Goal: Task Accomplishment & Management: Manage account settings

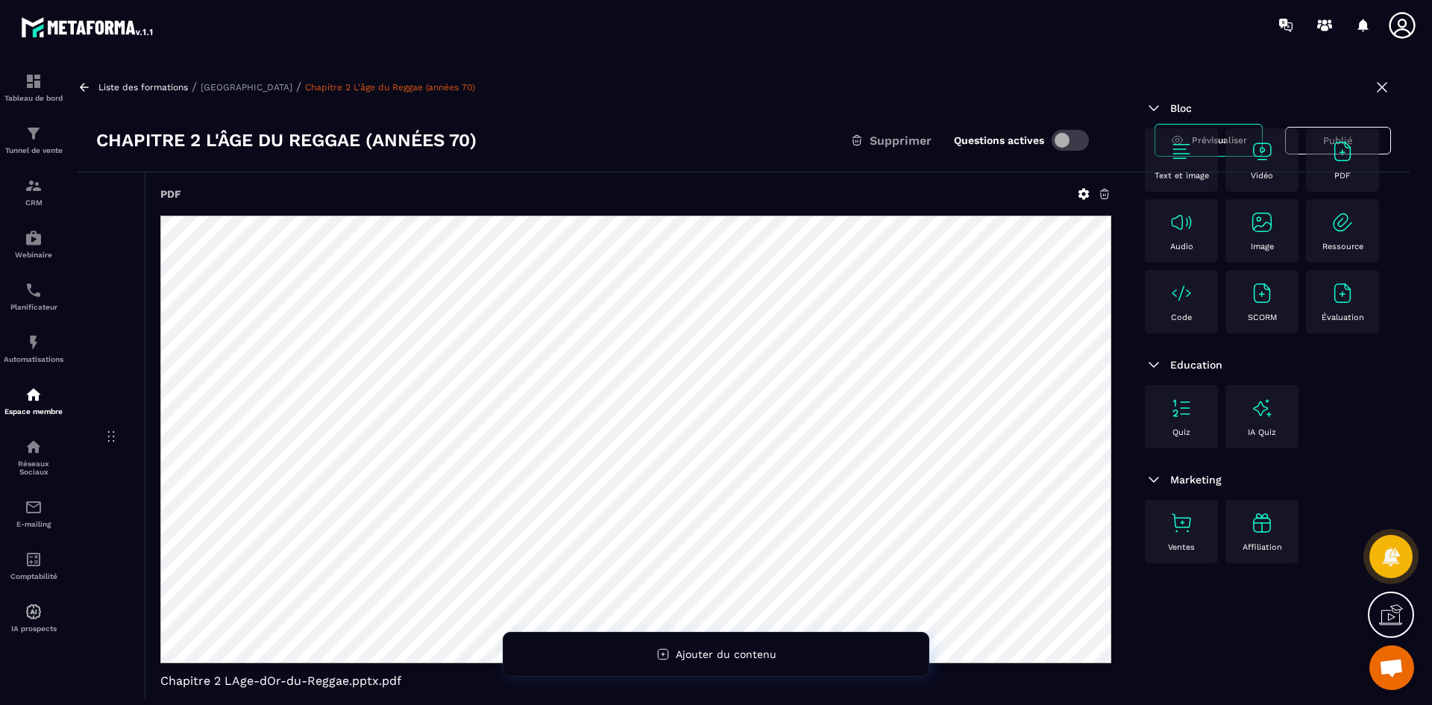
scroll to position [4311, 0]
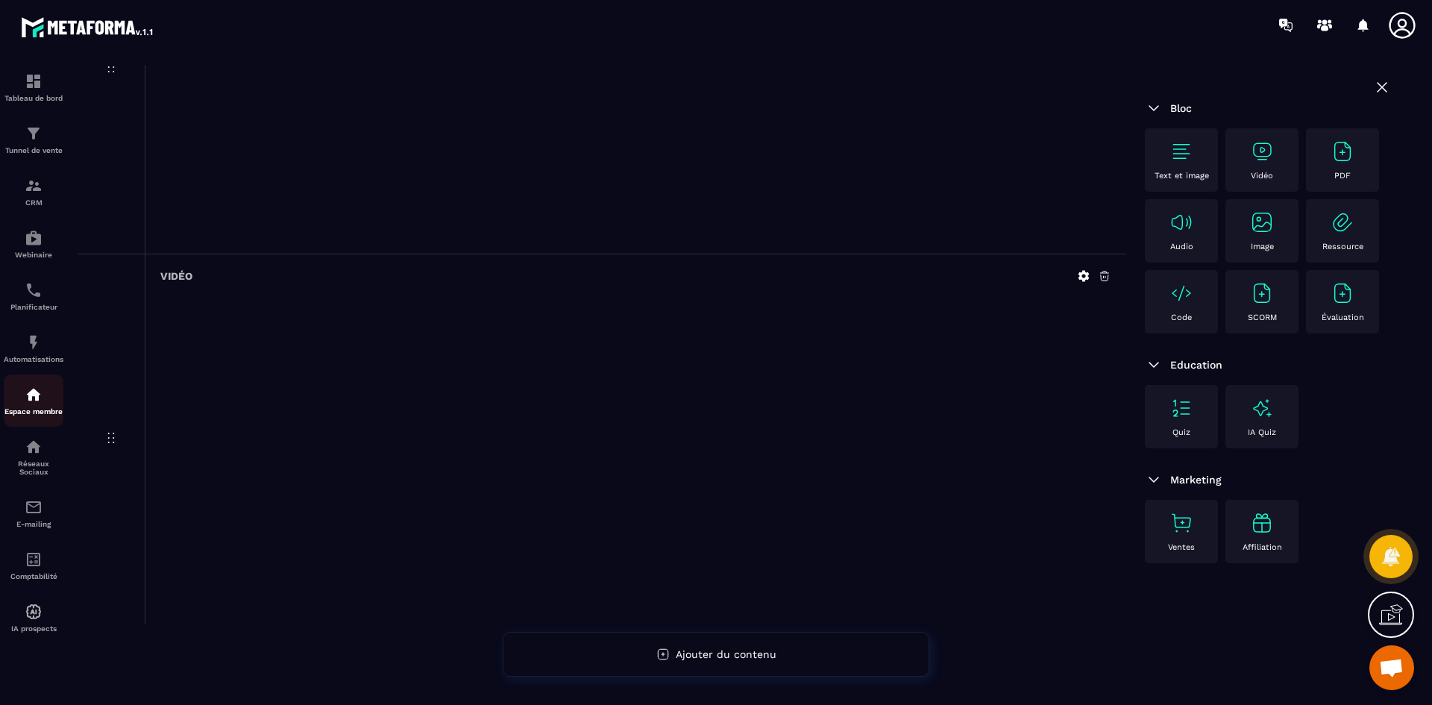
click at [34, 404] on div "Espace membre" at bounding box center [34, 401] width 60 height 30
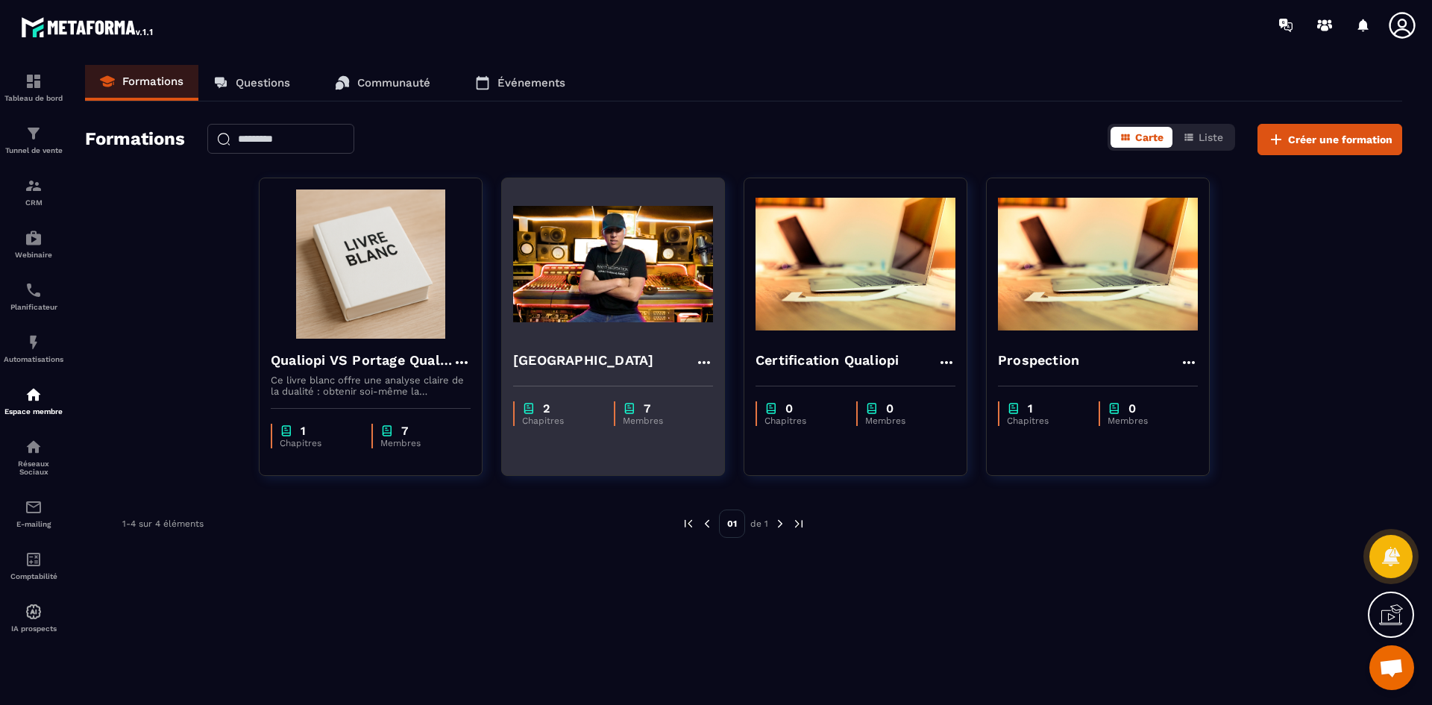
click at [680, 360] on div "Reggae Sound School" at bounding box center [613, 362] width 200 height 25
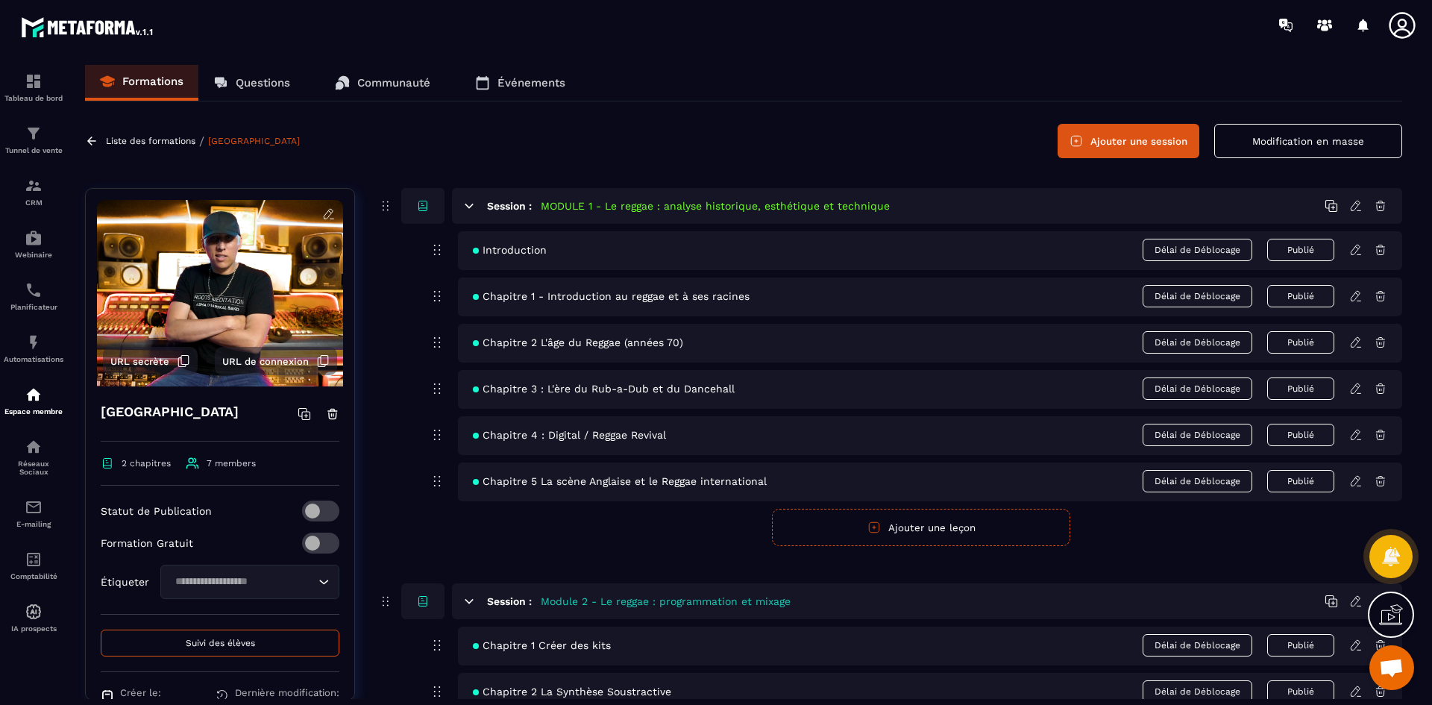
click at [167, 363] on button "URL secrète" at bounding box center [150, 361] width 95 height 28
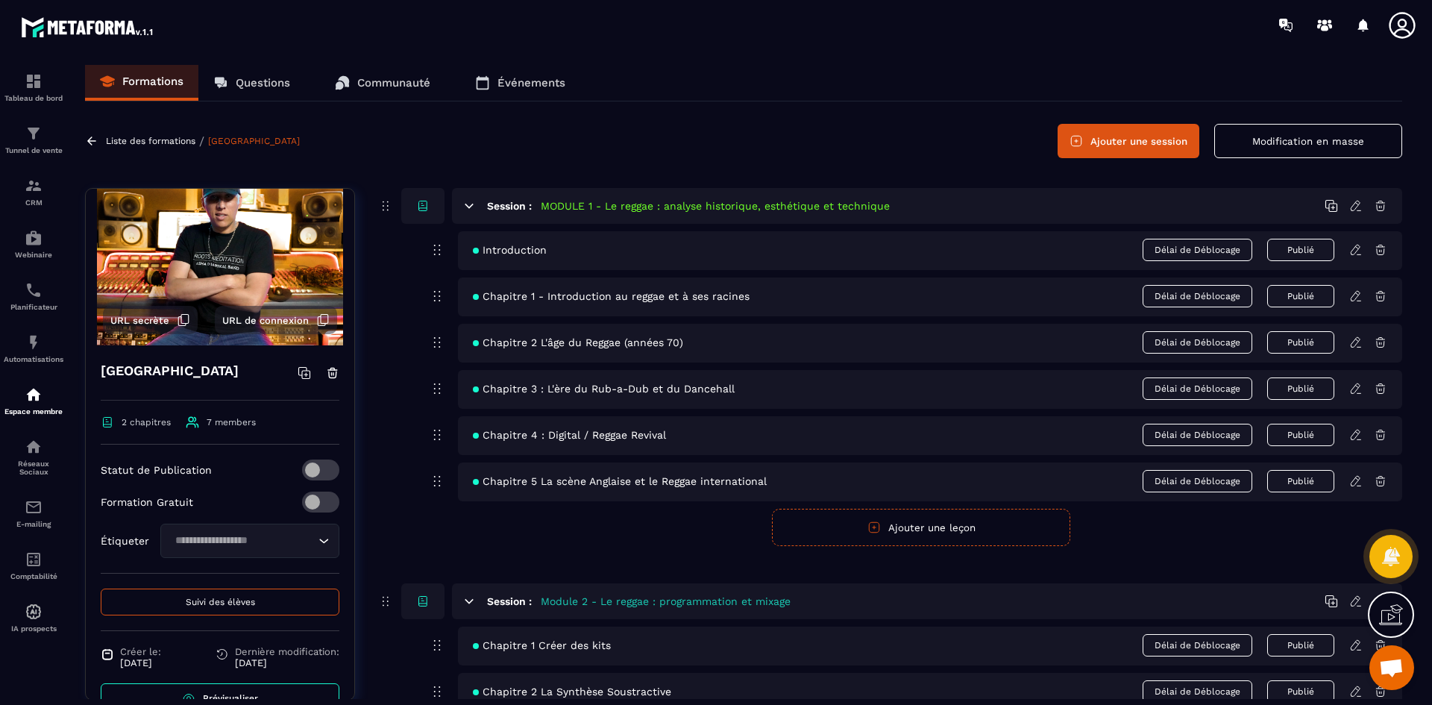
scroll to position [77, 0]
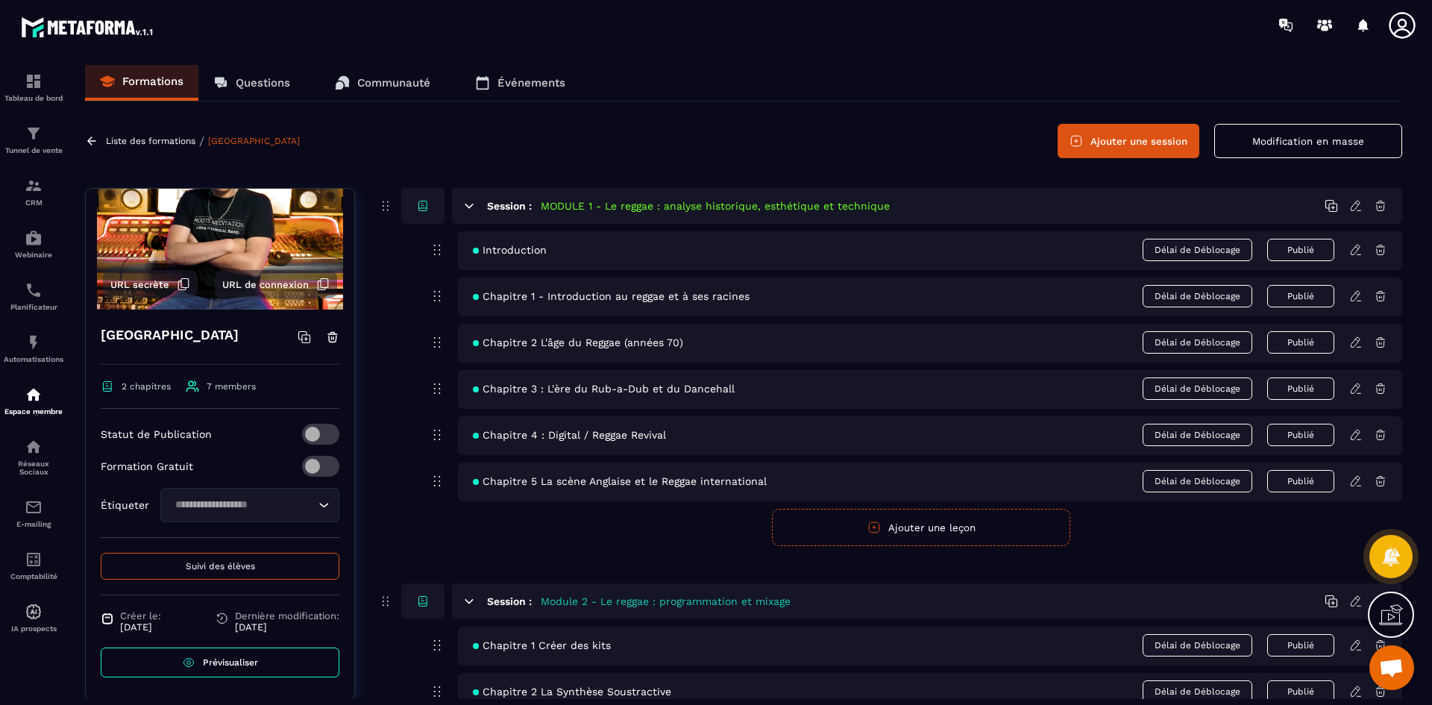
click at [239, 661] on span "Prévisualiser" at bounding box center [230, 662] width 55 height 10
click at [228, 574] on button "Suivi des élèves" at bounding box center [220, 566] width 239 height 27
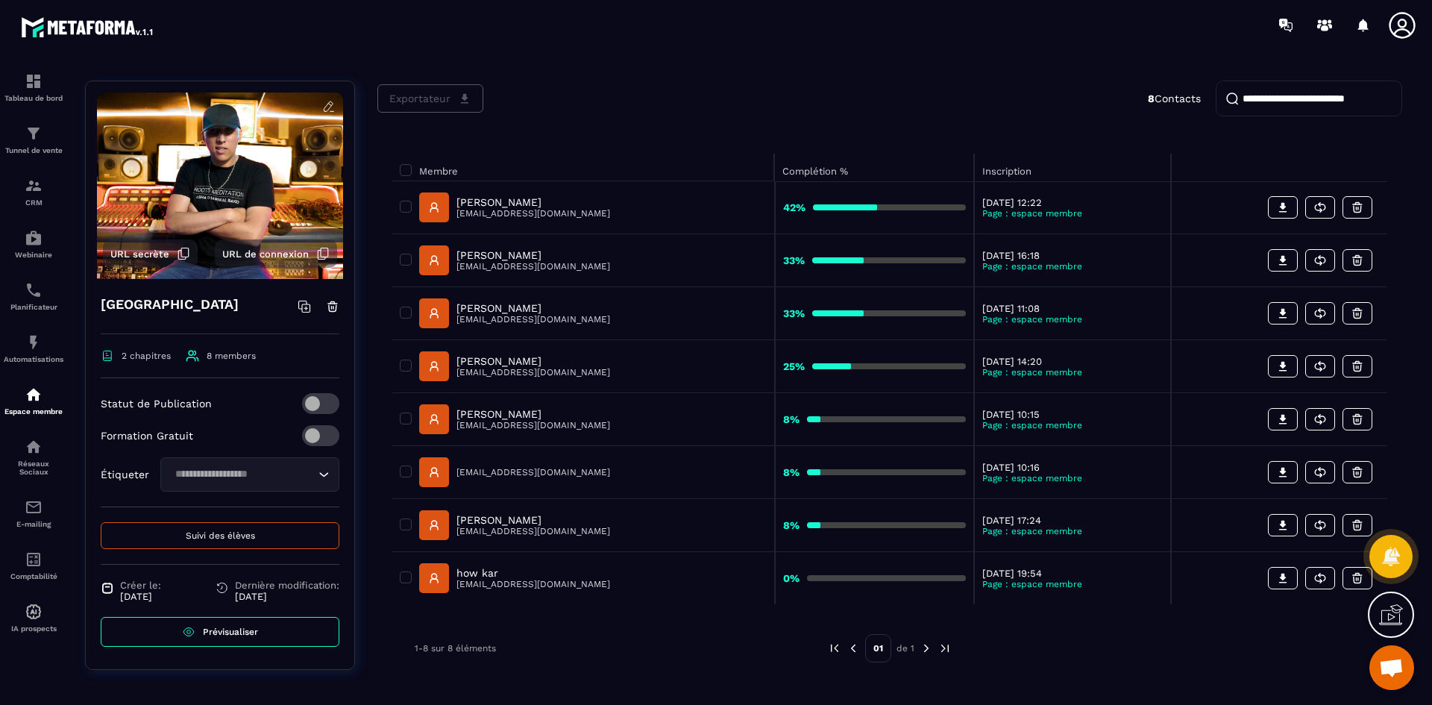
scroll to position [95, 0]
